Goal: Task Accomplishment & Management: Manage account settings

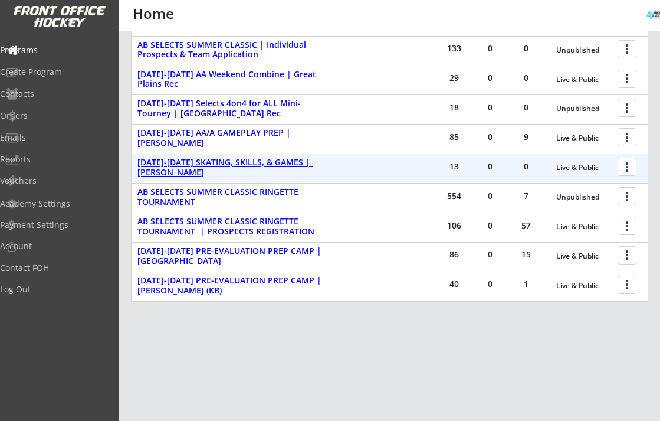
scroll to position [346, 0]
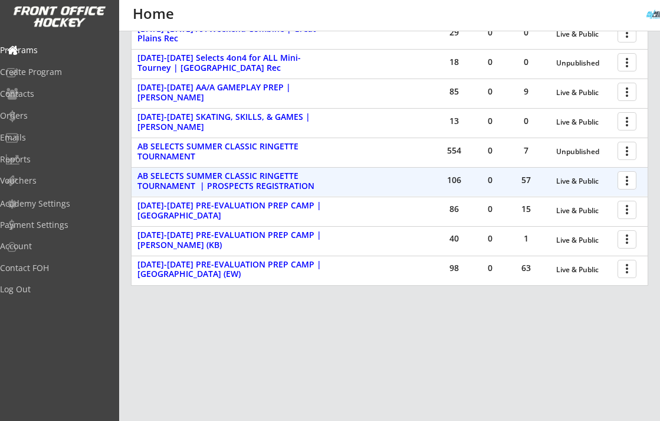
click at [632, 182] on div at bounding box center [629, 179] width 21 height 21
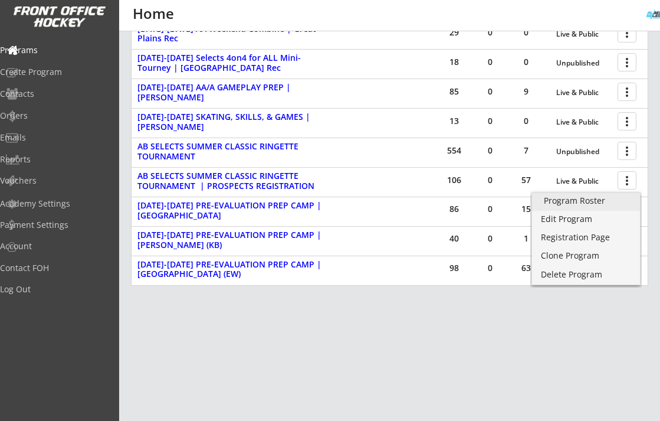
click at [602, 201] on div "Program Roster" at bounding box center [586, 200] width 84 height 8
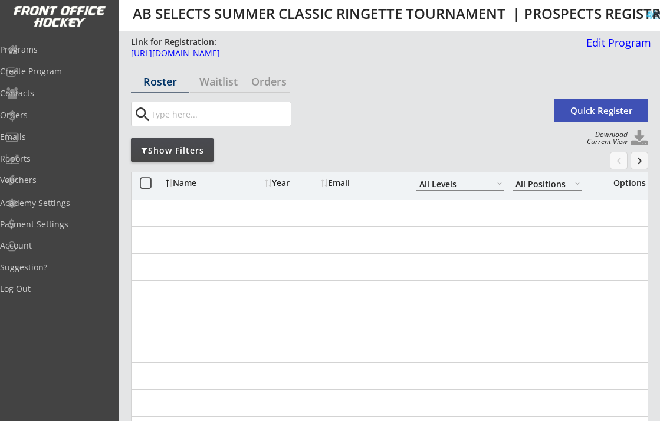
select select ""All Levels""
select select ""All Positions""
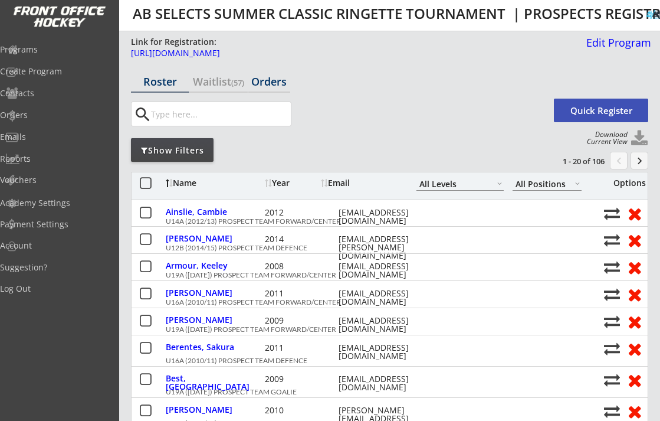
click at [278, 84] on div "Orders" at bounding box center [269, 81] width 42 height 11
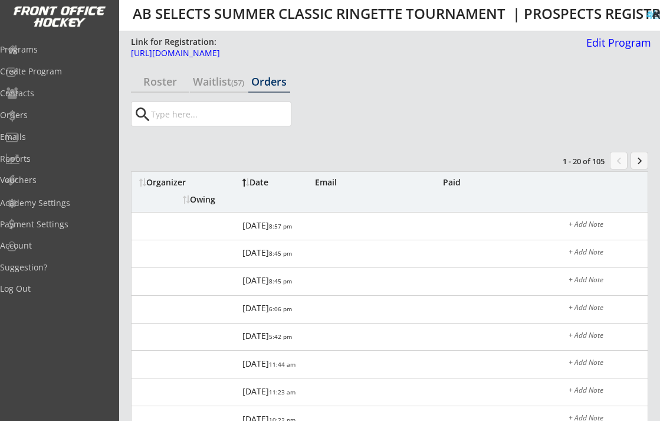
scroll to position [22, 0]
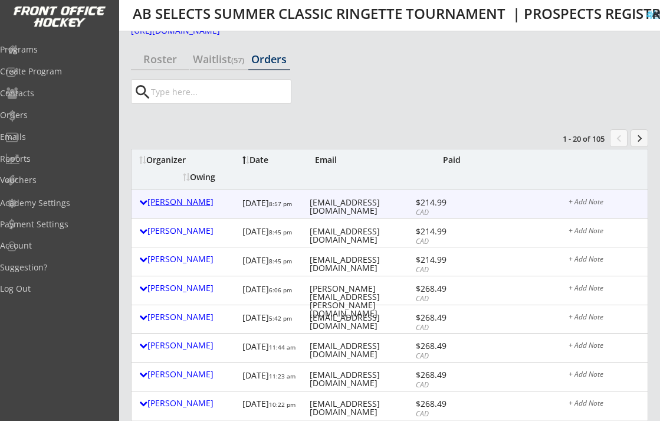
click at [169, 202] on div "Graham Lauten" at bounding box center [187, 202] width 97 height 8
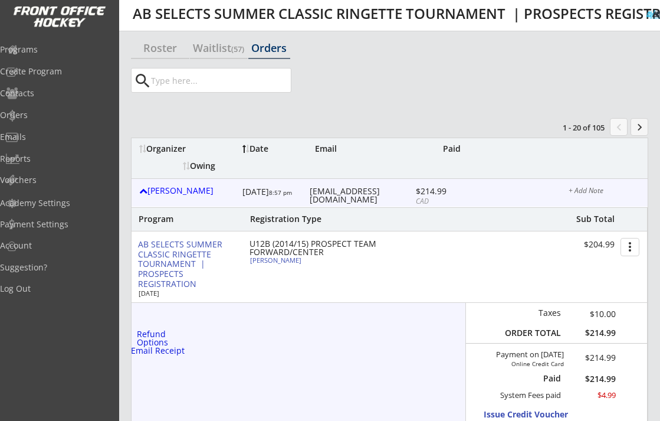
scroll to position [37, 0]
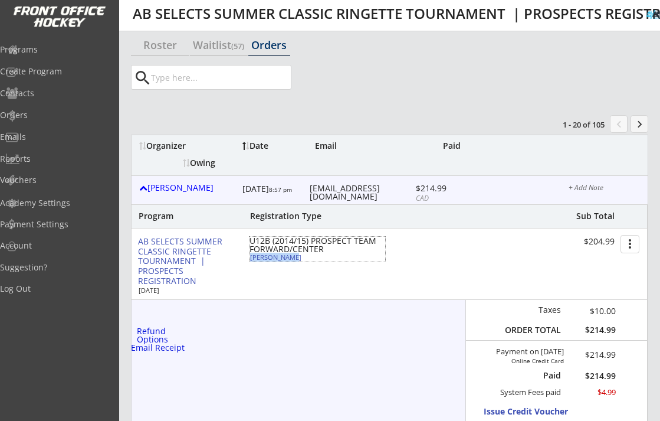
drag, startPoint x: 294, startPoint y: 259, endPoint x: 250, endPoint y: 260, distance: 44.3
click at [250, 260] on div "Blake Lauten" at bounding box center [316, 257] width 132 height 6
select select ""Forward""
select select ""U12C""
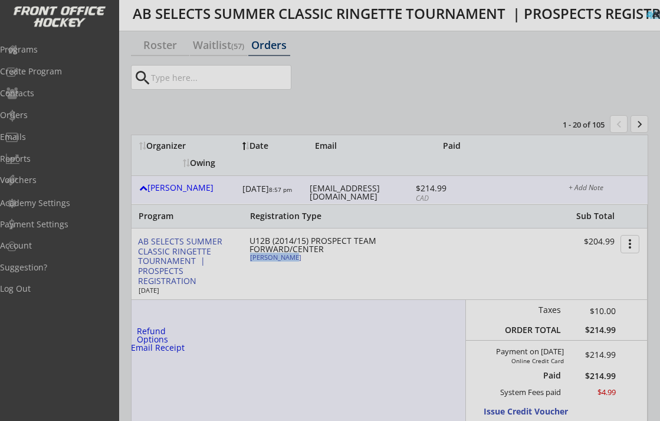
type input "FEMALE"
type input "RRA Fun 3"
type input "Yes"
type input "Isla Rollins, Sydney Douglas"
select select ""Yes""
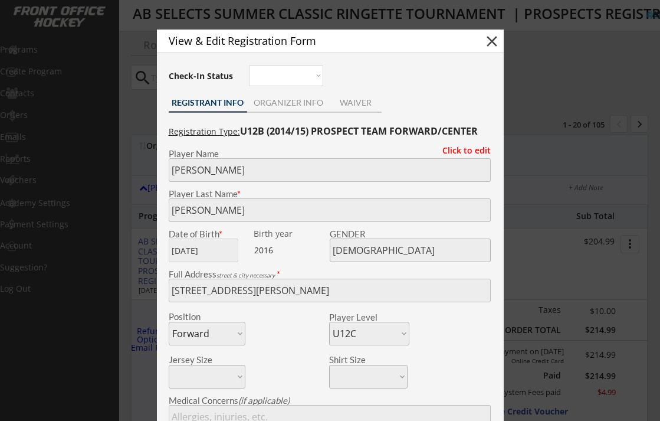
click at [481, 42] on div "View & Edit Registration Form close" at bounding box center [330, 42] width 347 height 24
click at [493, 43] on button "close" at bounding box center [492, 41] width 18 height 18
select select ""PLACEHOLDER_1427118222253""
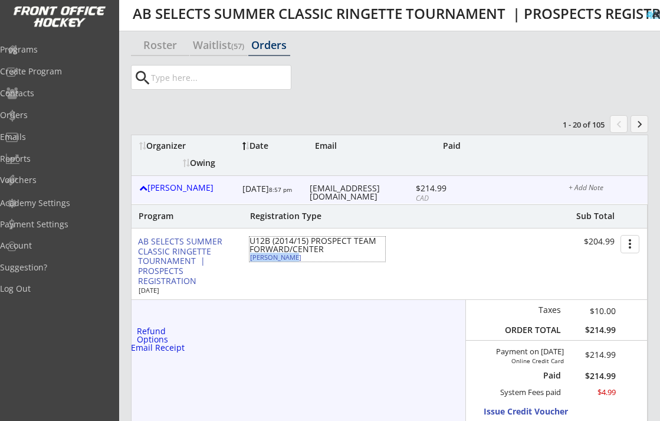
copy div "Blake Lauten"
drag, startPoint x: 295, startPoint y: 259, endPoint x: 252, endPoint y: 260, distance: 43.1
click at [252, 260] on div "Blake Lauten" at bounding box center [316, 257] width 132 height 6
type input "Blake"
type input "Lauten"
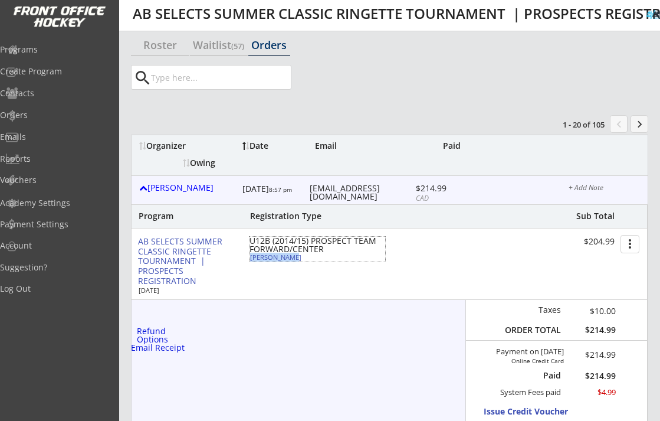
type input "02/09/2016"
type input "FEMALE"
type input "11 Corbin Bay, Grand Coulee, SK S4M 0A3, Canada"
select select ""Forward""
select select ""U12C""
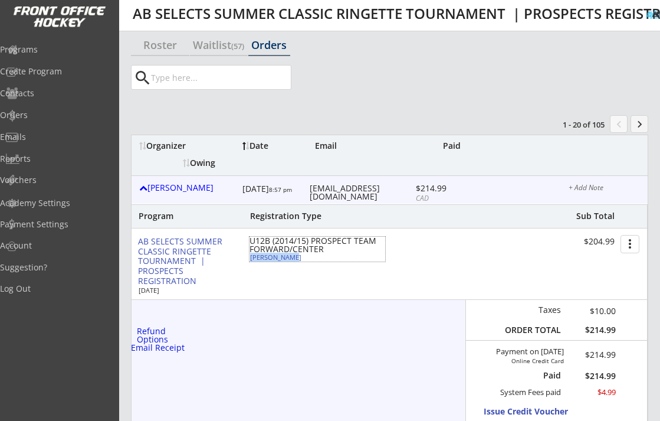
type input "Graham Lauten"
type input "(306) 581-7791"
type input "RRA Fun 3"
type input "Yes"
select select ""Yes""
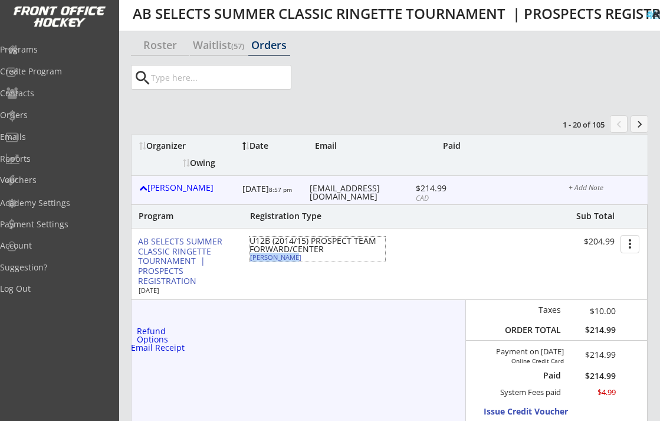
type input "Isla Rollins, Sydney Douglas"
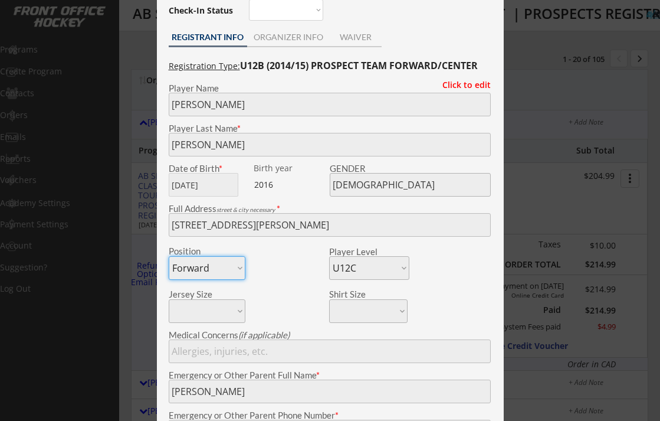
scroll to position [76, 0]
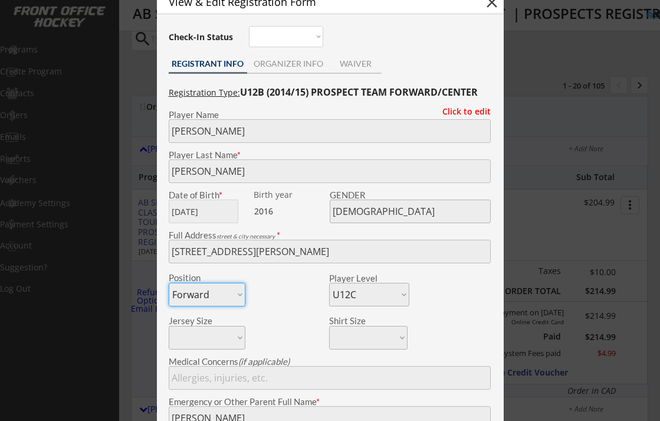
click at [493, 6] on button "close" at bounding box center [492, 3] width 18 height 18
select select ""PLACEHOLDER_1427118222253""
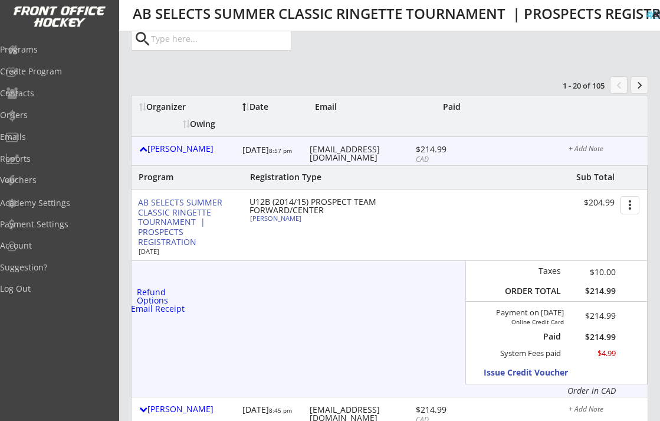
click at [352, 155] on div "Graham Lauten 8/13/25 8:57 pm grahamlauten@gmail.com $214.99 CAD + Add Note" at bounding box center [390, 151] width 516 height 28
click at [349, 150] on div "grahamlauten@gmail.com" at bounding box center [361, 153] width 103 height 17
copy div "grahamlauten@gmail.com"
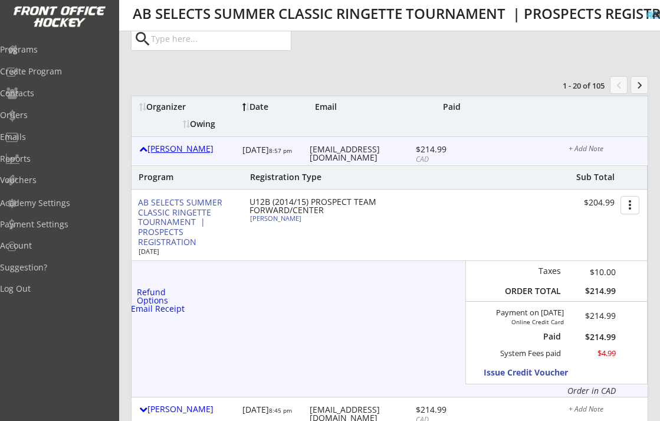
click at [143, 152] on div at bounding box center [143, 149] width 8 height 8
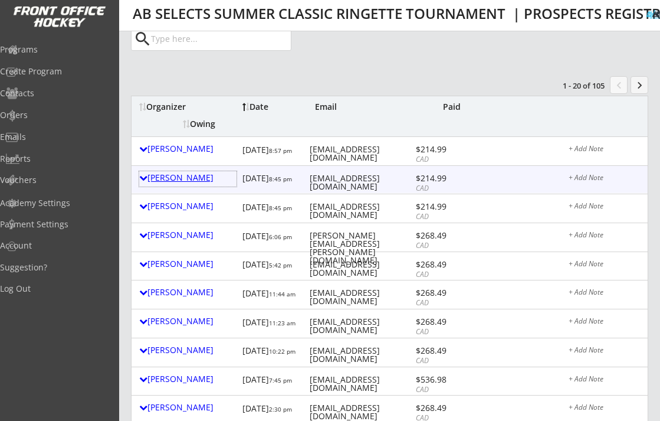
click at [190, 178] on div "Trista Douglas" at bounding box center [187, 177] width 97 height 8
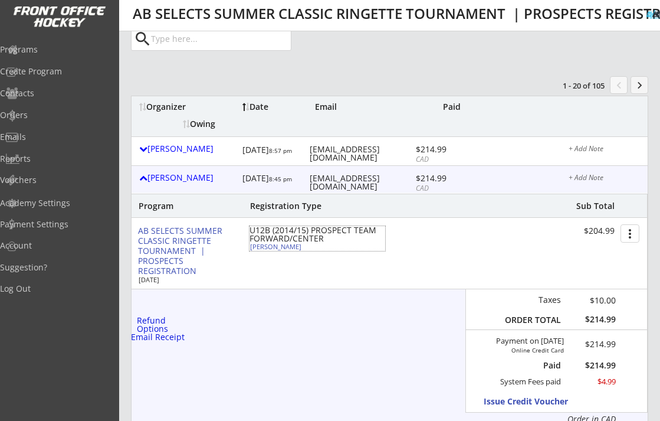
drag, startPoint x: 303, startPoint y: 249, endPoint x: 250, endPoint y: 249, distance: 52.5
click at [250, 249] on div "Sydney Douglaa" at bounding box center [316, 246] width 132 height 6
select select ""Forward""
select select ""U12B""
select select ""No""
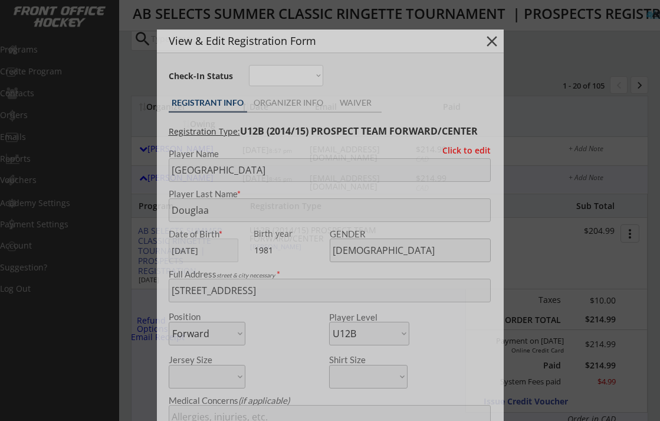
type input "Regina ringette Association 12B"
type input "Isla Rollin and Blake Lauten for team white"
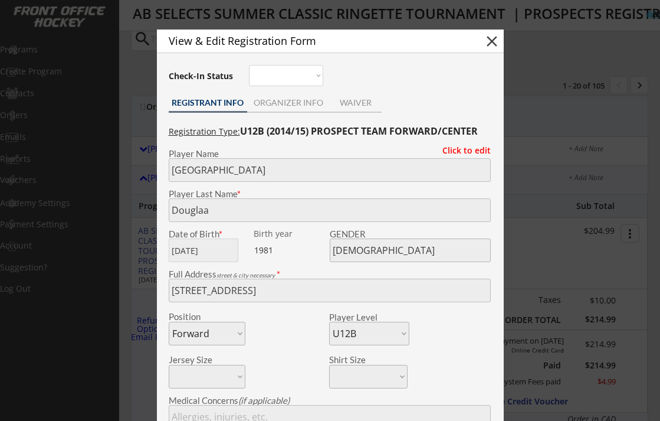
click at [491, 41] on button "close" at bounding box center [492, 41] width 18 height 18
select select ""PLACEHOLDER_1427118222253""
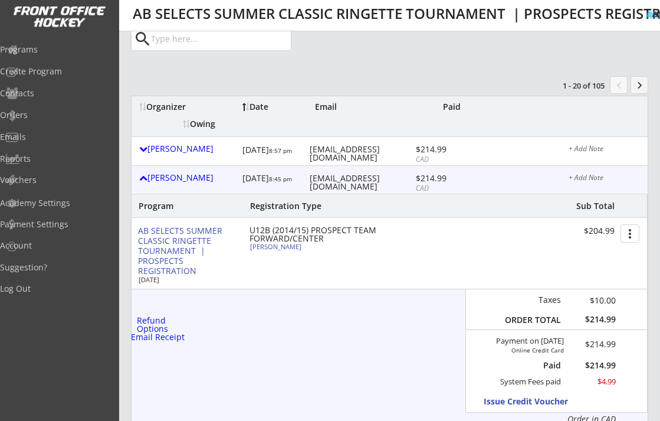
click at [353, 174] on div "trista_fingas@hotmail.com" at bounding box center [361, 182] width 103 height 17
copy div "trista_fingas@hotmail.com"
click at [291, 250] on div "Sydney Douglaa" at bounding box center [316, 246] width 132 height 6
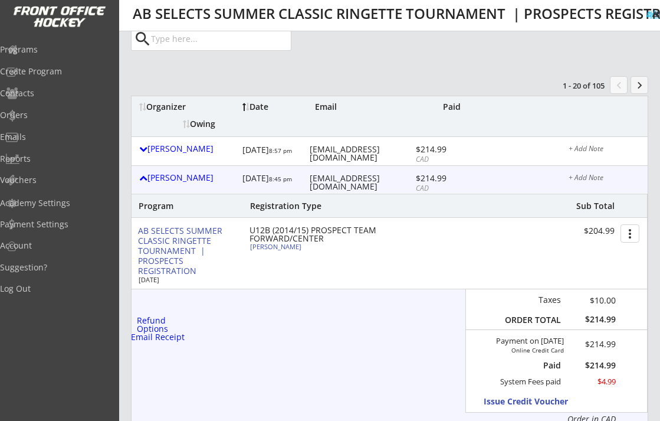
type input "Sydney"
type input "Douglaa"
type input "06/29/1981"
type input "FEMALE"
type input "206 Thauberger Rd, Regina, SK S4Y 1A6, Canada"
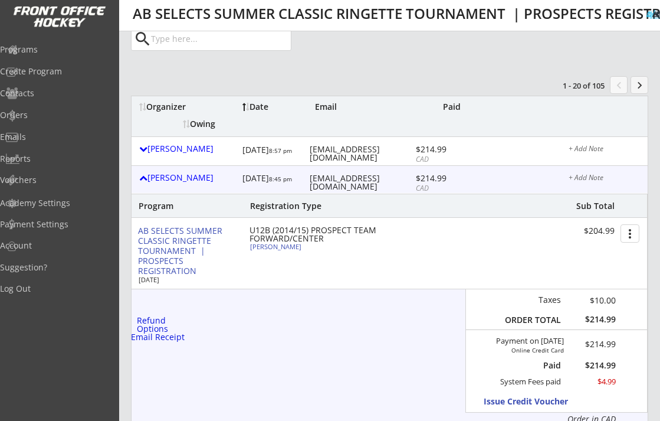
select select ""Forward""
select select ""U12B""
type input "Scott Douglas"
type input "(306) 533-7090"
type input "Regina ringette Association 12B"
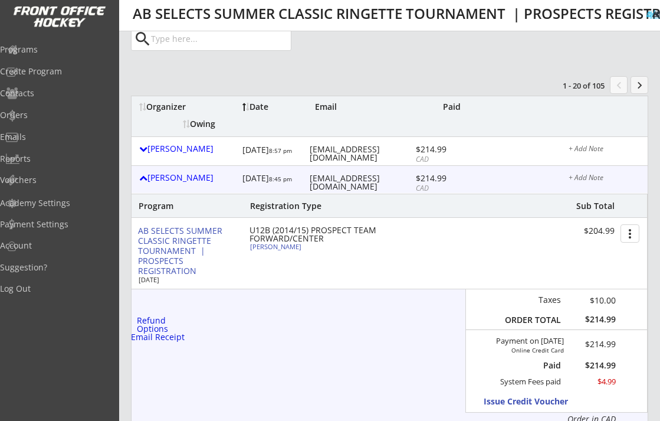
type input "No"
select select ""No""
type input "Isla Rollin and Blake Lauten for team white"
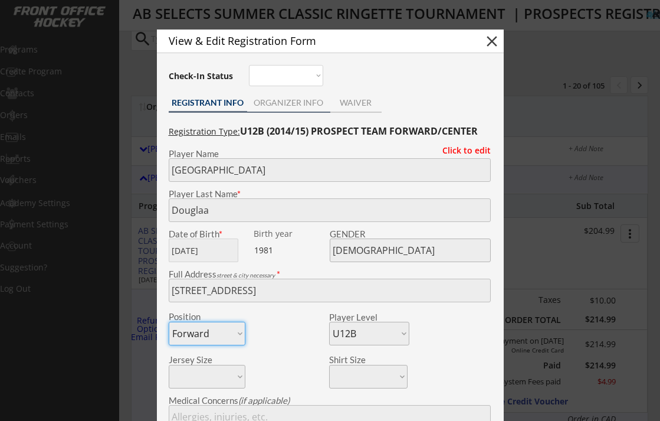
click at [296, 112] on div "ORGANIZER INFO" at bounding box center [288, 104] width 83 height 18
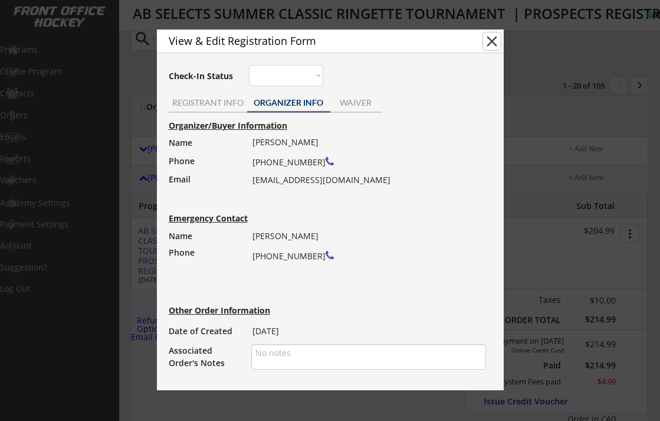
click at [489, 42] on button "close" at bounding box center [492, 41] width 18 height 18
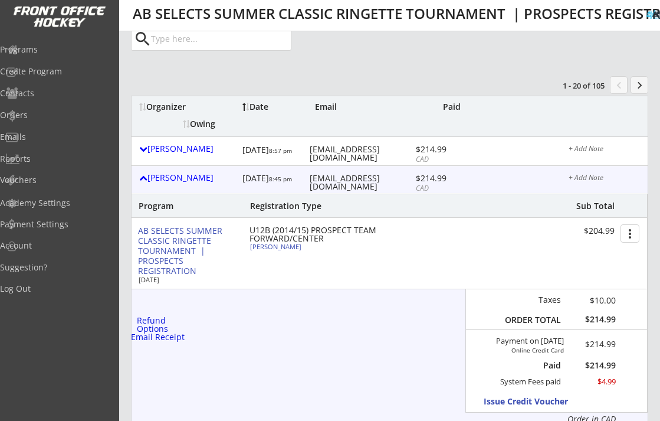
click at [139, 173] on div "Trista Douglas" at bounding box center [187, 177] width 97 height 8
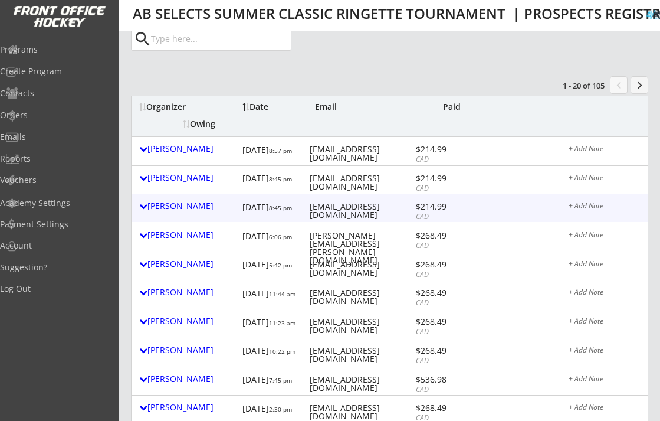
click at [147, 207] on div at bounding box center [143, 206] width 8 height 8
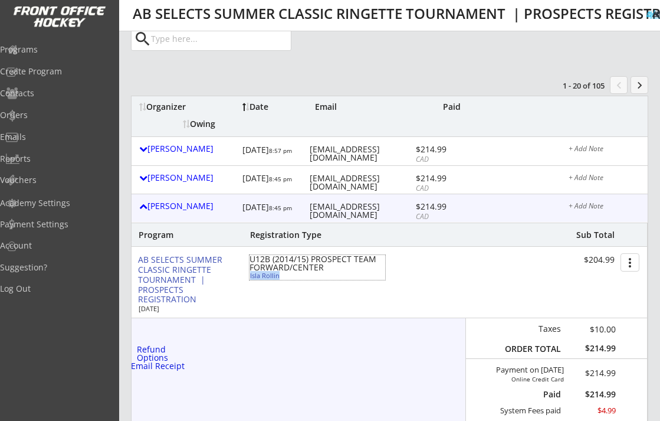
copy div "Isla Rollin"
drag, startPoint x: 282, startPoint y: 277, endPoint x: 498, endPoint y: 289, distance: 216.3
click at [498, 289] on div "AB SELECTS SUMMER CLASSIC RINGETTE TOURNAMENT | PROSPECTS REGISTRATION Aug 22, …" at bounding box center [389, 282] width 516 height 71
click at [341, 204] on div "suerollin@myaccess.ca" at bounding box center [361, 210] width 103 height 17
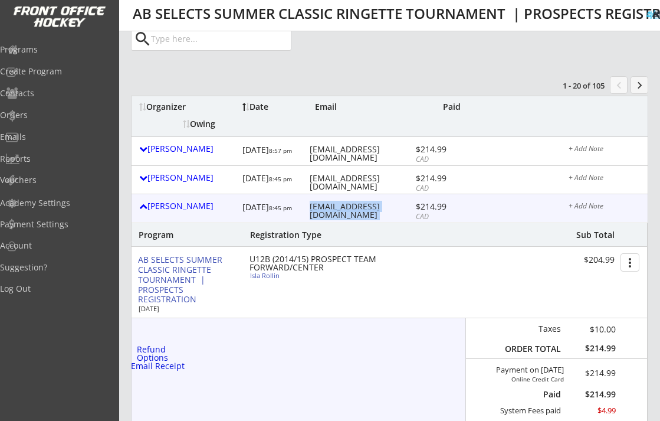
click at [341, 204] on div "suerollin@myaccess.ca" at bounding box center [361, 210] width 103 height 17
copy div "suerollin@myaccess.ca"
click at [313, 222] on div "Sue Rollin 8/13/25 8:45 pm suerollin@myaccess.ca $214.99 CAD + Add Note Program…" at bounding box center [390, 324] width 516 height 260
click at [155, 210] on div "Sue Rollin" at bounding box center [187, 206] width 97 height 8
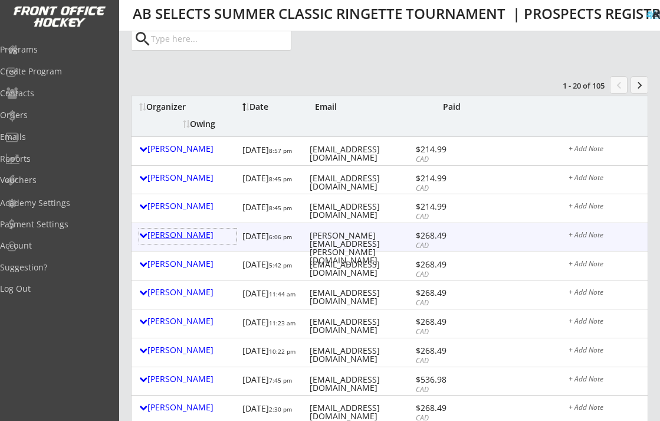
click at [192, 236] on div "Brittany Doherty" at bounding box center [187, 235] width 97 height 8
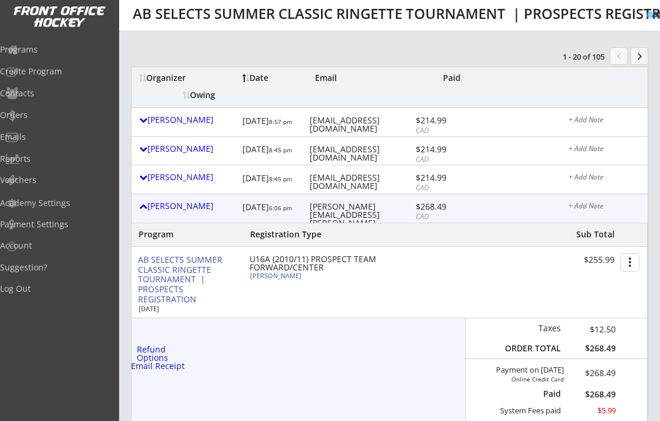
scroll to position [113, 0]
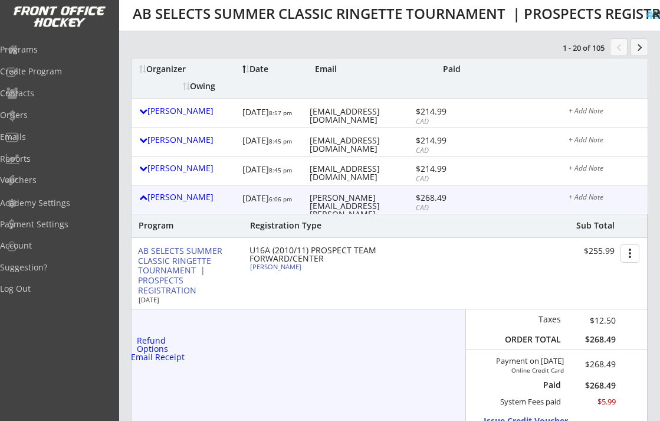
click at [287, 267] on div "Gracie Doherty" at bounding box center [316, 266] width 132 height 6
select select ""Forward""
select select ""U14C""
select select ""No""
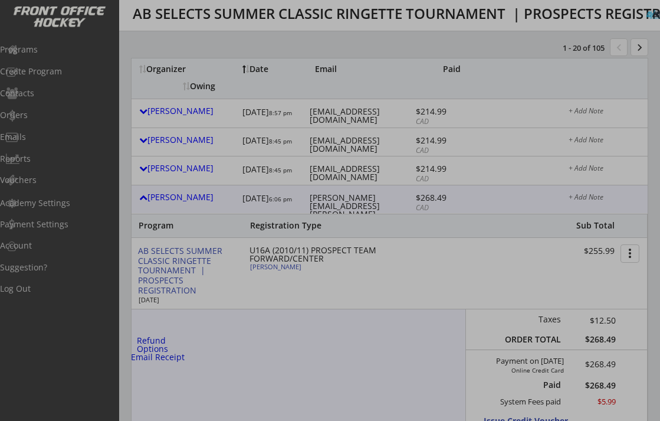
type input "U14C Misfits"
type input "Megan Wiglesworth or Lily Dickson"
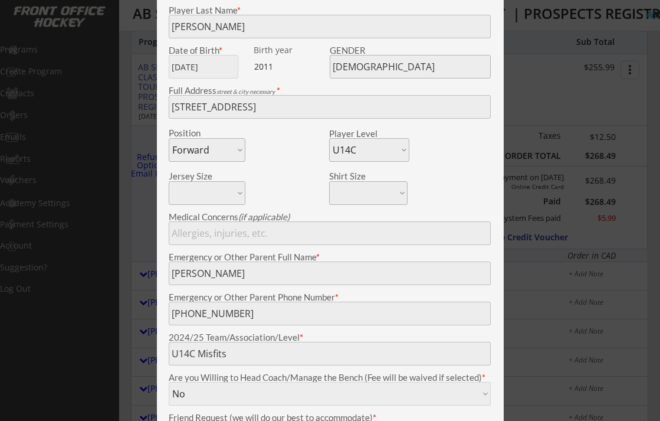
scroll to position [251, 0]
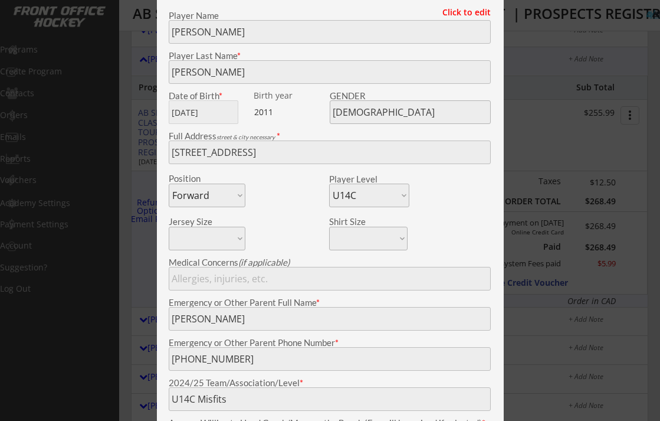
click at [141, 222] on div at bounding box center [330, 210] width 660 height 421
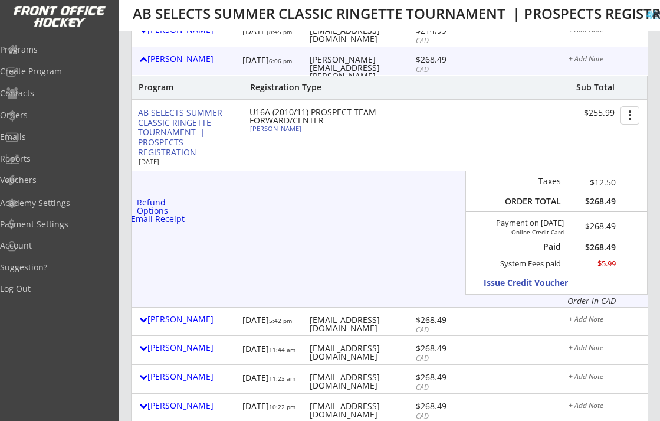
click at [347, 64] on div "brittany.dick@hotmail.com" at bounding box center [361, 71] width 103 height 33
copy div "brittany.dick@hotmail.com"
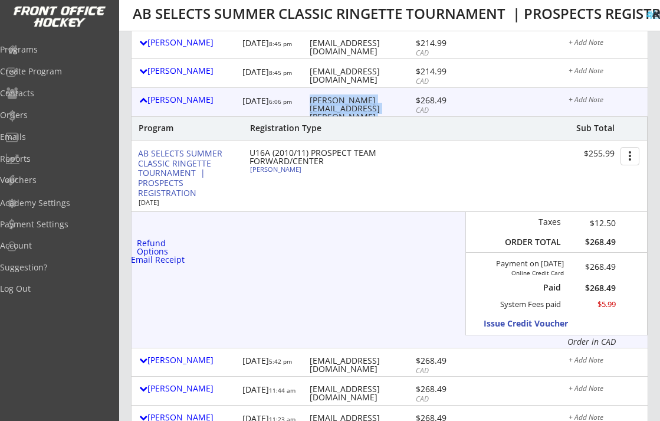
scroll to position [196, 0]
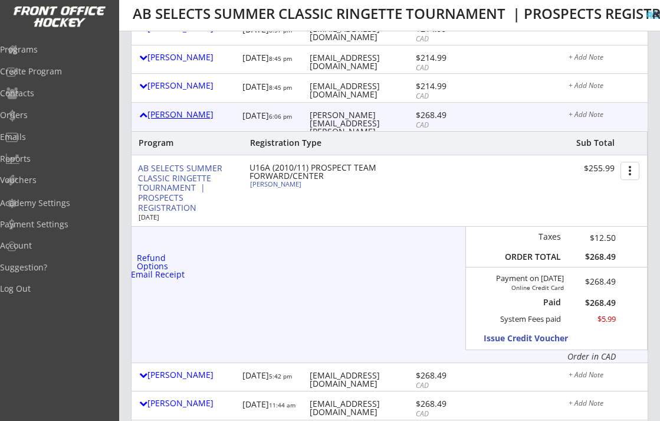
click at [186, 114] on div "Brittany Doherty" at bounding box center [187, 114] width 97 height 8
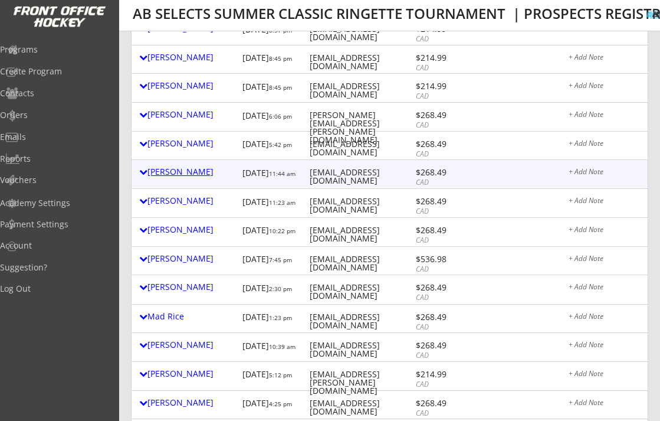
click at [168, 171] on div "Leila Elzein" at bounding box center [187, 172] width 97 height 8
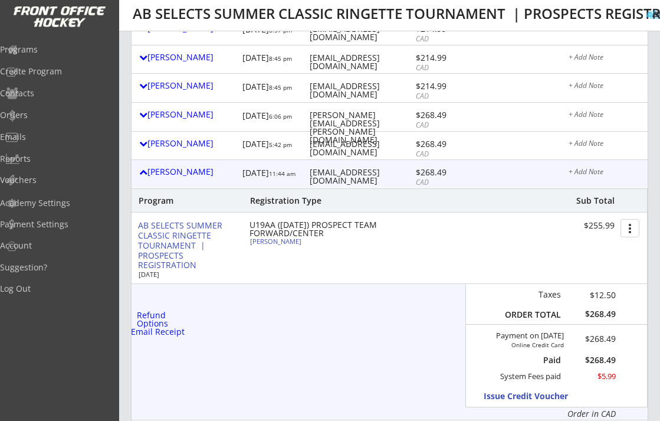
click at [283, 243] on div "Jasmine Swain" at bounding box center [316, 241] width 132 height 6
select select ""Forward""
select select ""U19AA""
select select ""No""
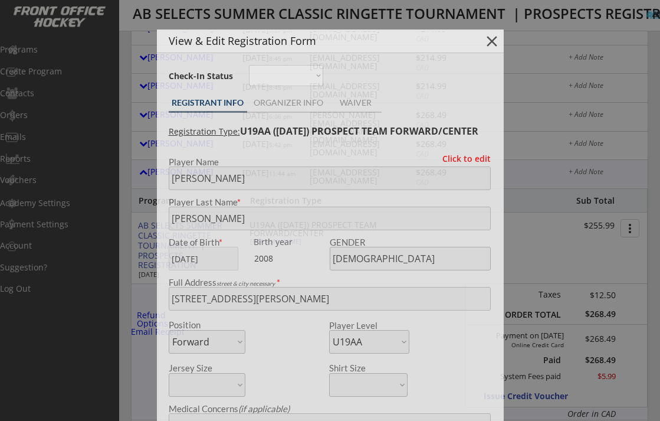
type input "Edmonton U19AA"
type input "Sophie Miller (team organized by Alex and Steve Miller)"
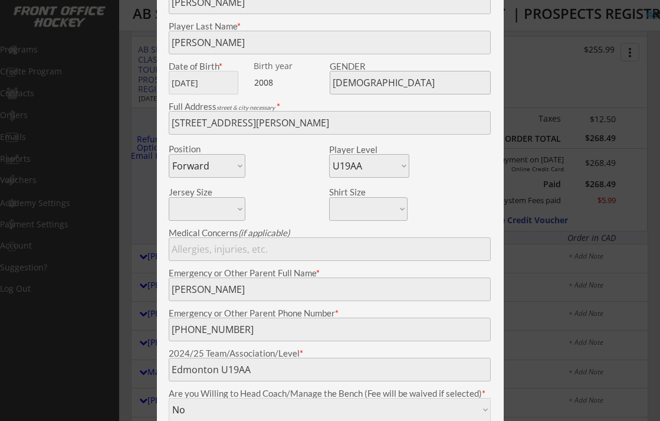
scroll to position [326, 0]
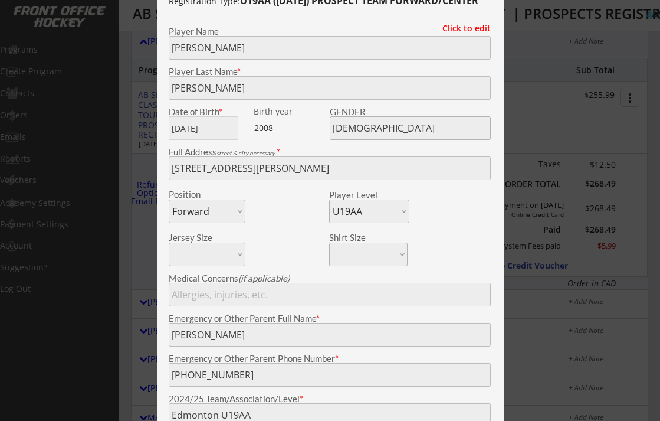
click at [536, 215] on div at bounding box center [330, 210] width 660 height 421
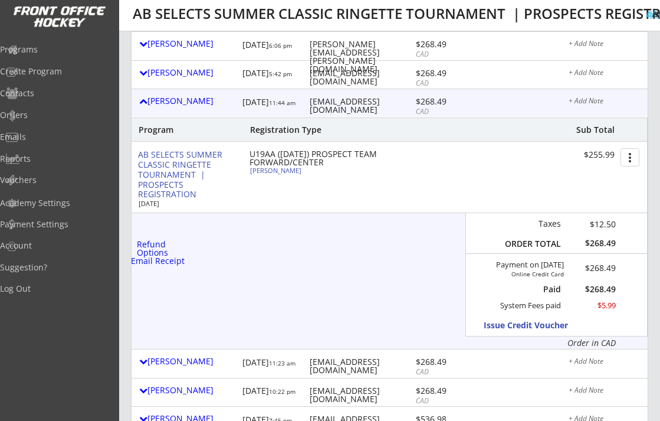
scroll to position [264, 0]
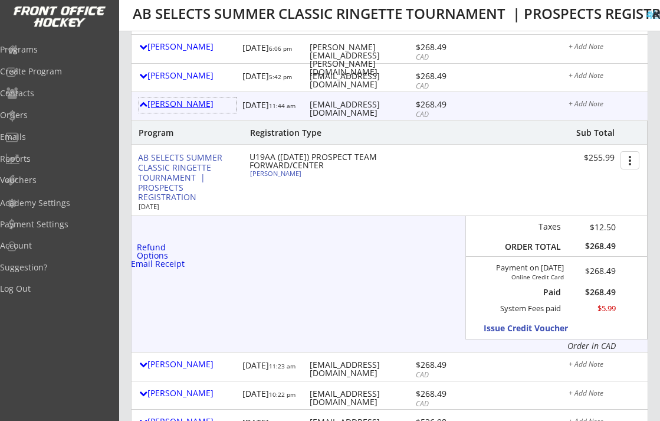
click at [166, 104] on div "Leila Elzein" at bounding box center [187, 104] width 97 height 8
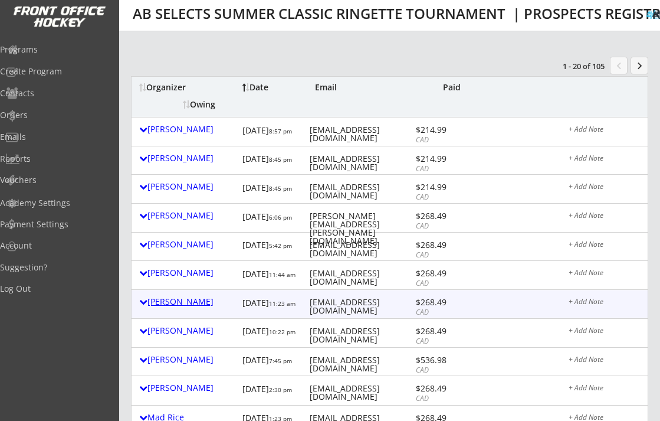
scroll to position [79, 0]
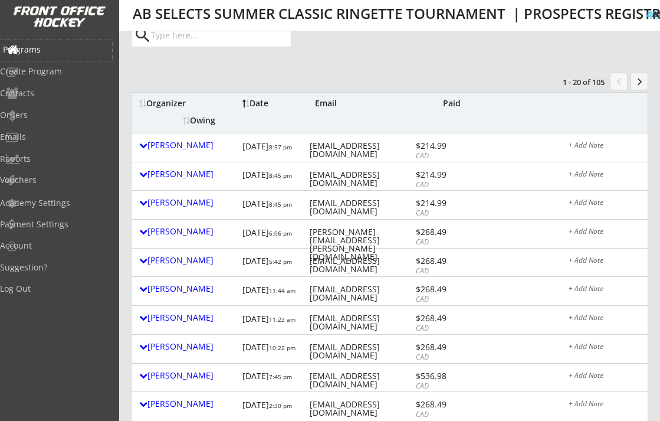
click at [47, 55] on div "Programs" at bounding box center [56, 50] width 112 height 21
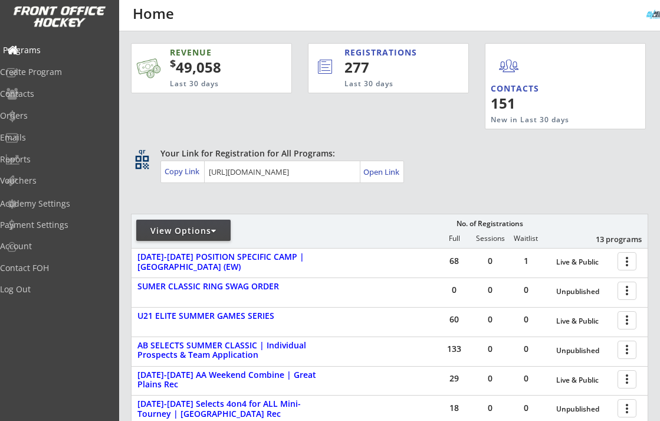
click at [62, 53] on div "Programs" at bounding box center [56, 50] width 106 height 8
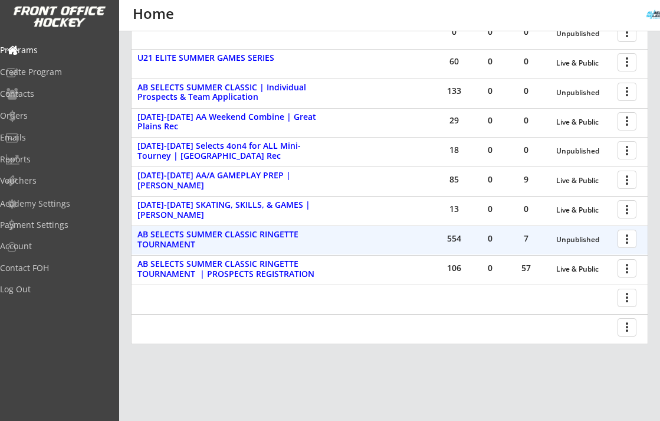
scroll to position [346, 0]
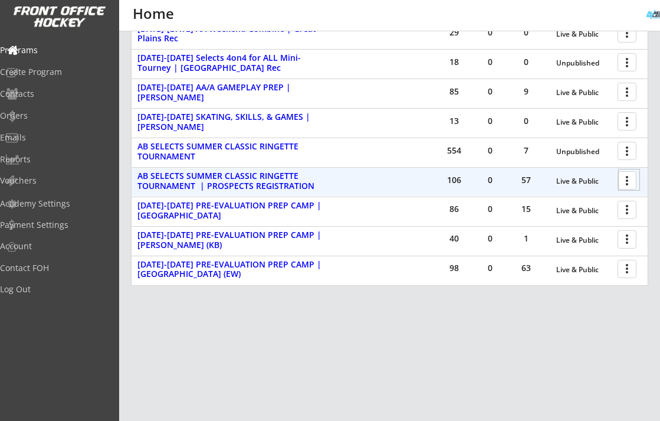
click at [622, 178] on div at bounding box center [629, 179] width 21 height 21
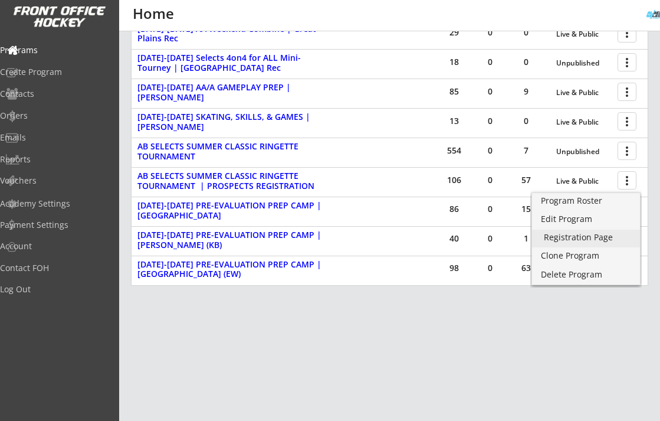
click at [593, 237] on div "Registration Page" at bounding box center [586, 237] width 84 height 8
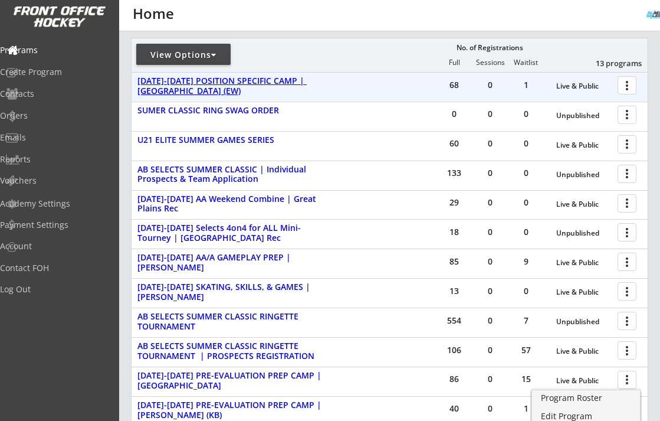
scroll to position [148, 0]
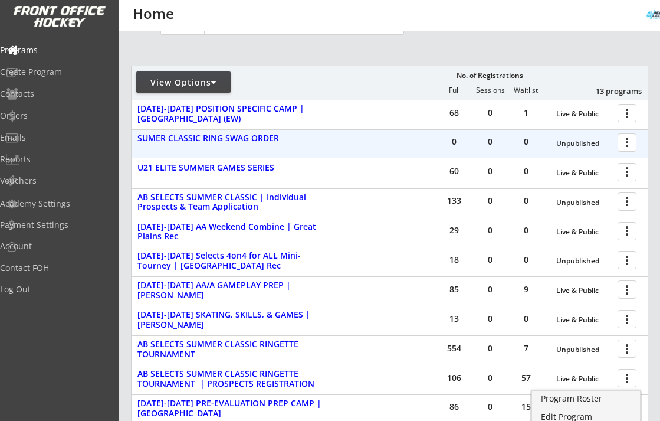
click at [206, 136] on div "SUMER CLASSIC RING SWAG ORDER" at bounding box center [229, 138] width 184 height 10
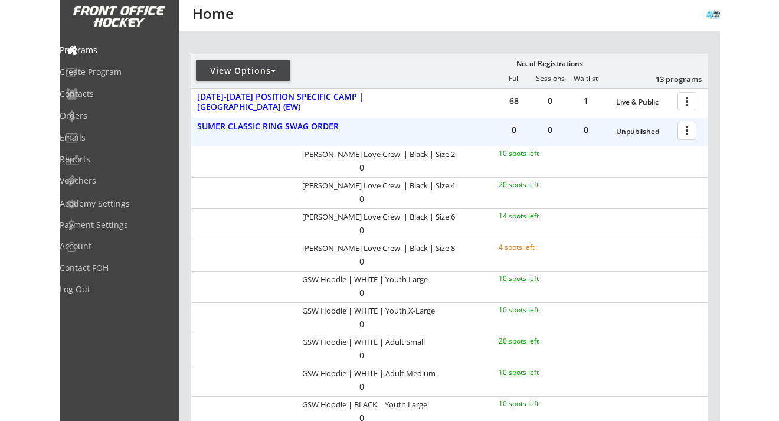
scroll to position [163, 0]
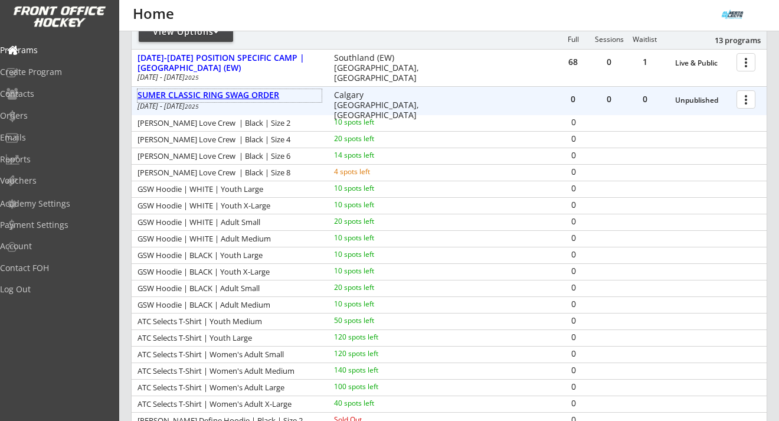
click at [263, 91] on div "SUMER CLASSIC RING SWAG ORDER" at bounding box center [229, 95] width 184 height 10
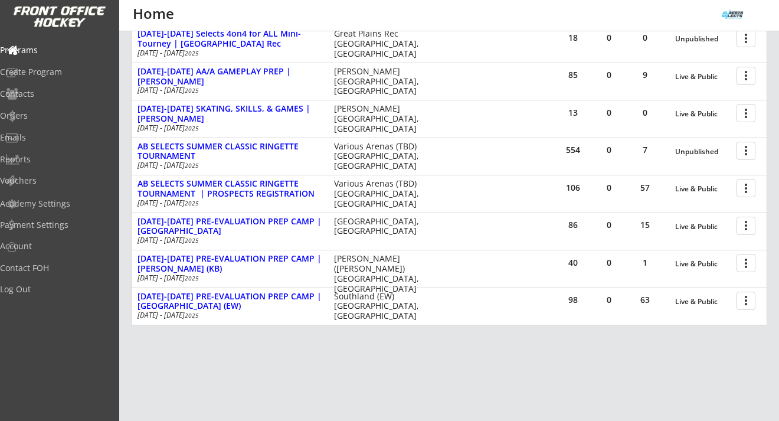
scroll to position [397, 0]
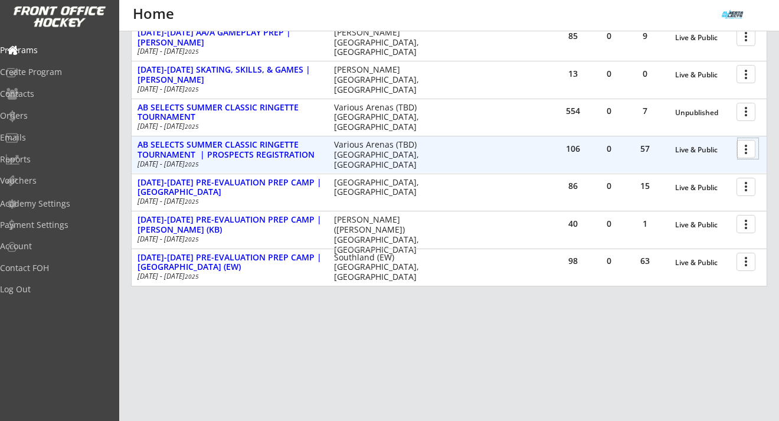
click at [660, 150] on div at bounding box center [748, 148] width 21 height 21
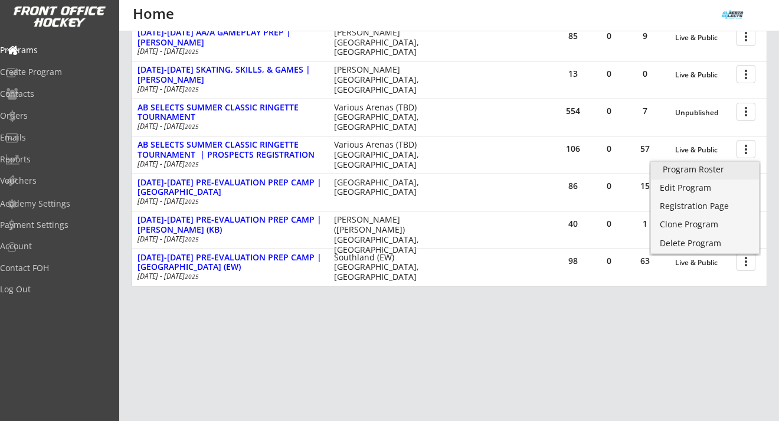
click at [660, 171] on div "Program Roster" at bounding box center [705, 169] width 84 height 8
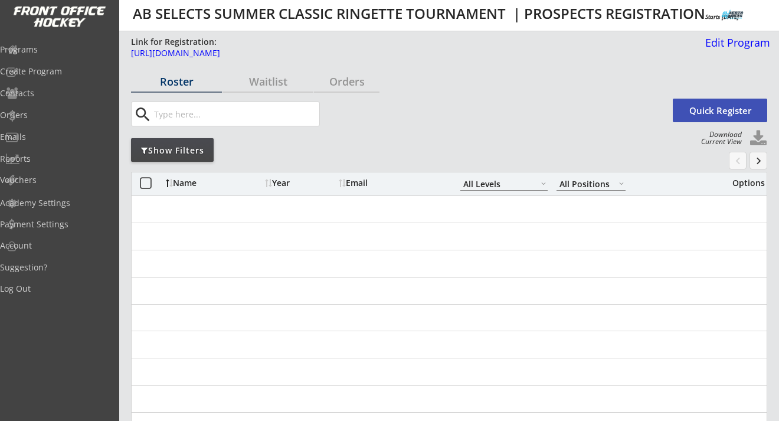
select select ""All Levels""
select select ""All Positions""
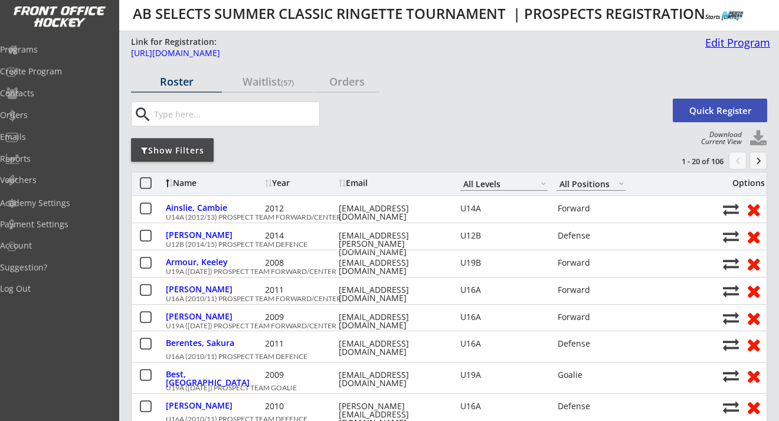
click at [722, 41] on div "Edit Program" at bounding box center [735, 42] width 70 height 11
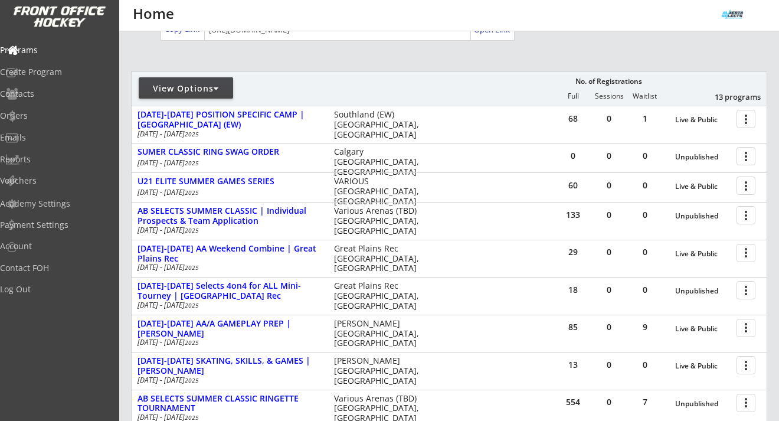
scroll to position [398, 0]
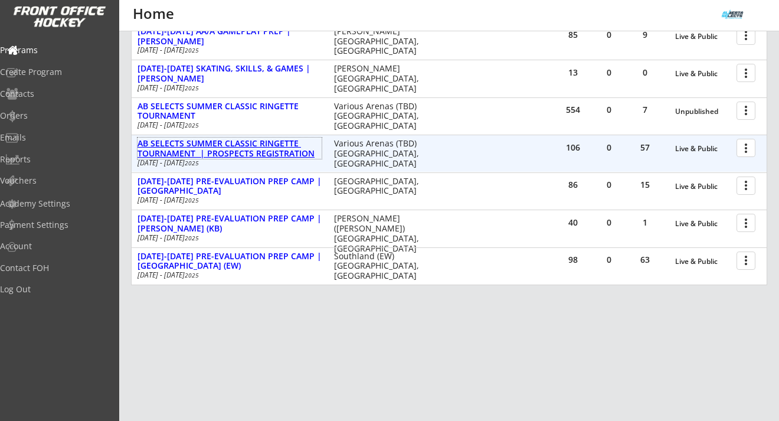
click at [245, 153] on div "AB SELECTS SUMMER CLASSIC RINGETTE TOURNAMENT | PROSPECTS REGISTRATION" at bounding box center [229, 149] width 184 height 20
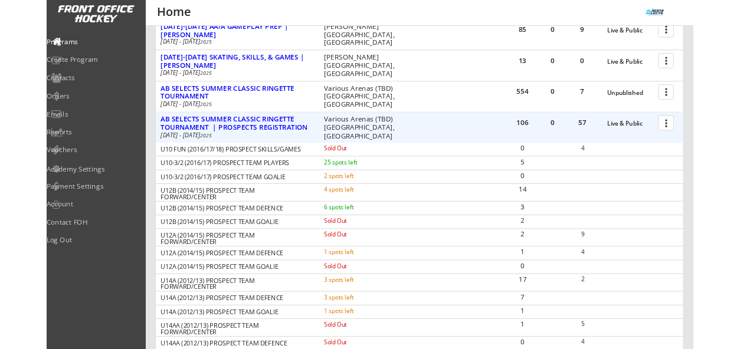
scroll to position [381, 0]
